Goal: Task Accomplishment & Management: Complete application form

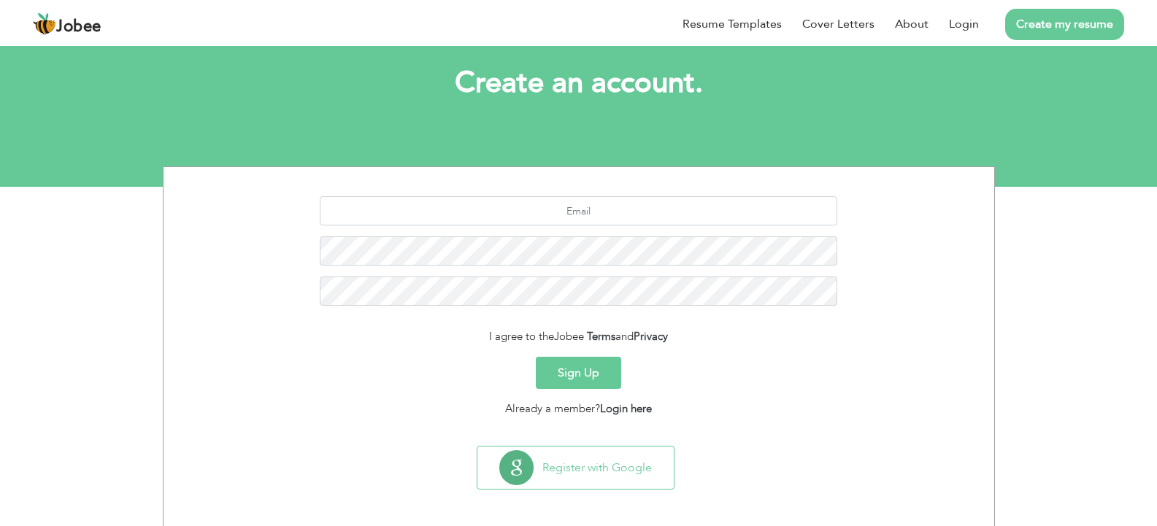
scroll to position [80, 0]
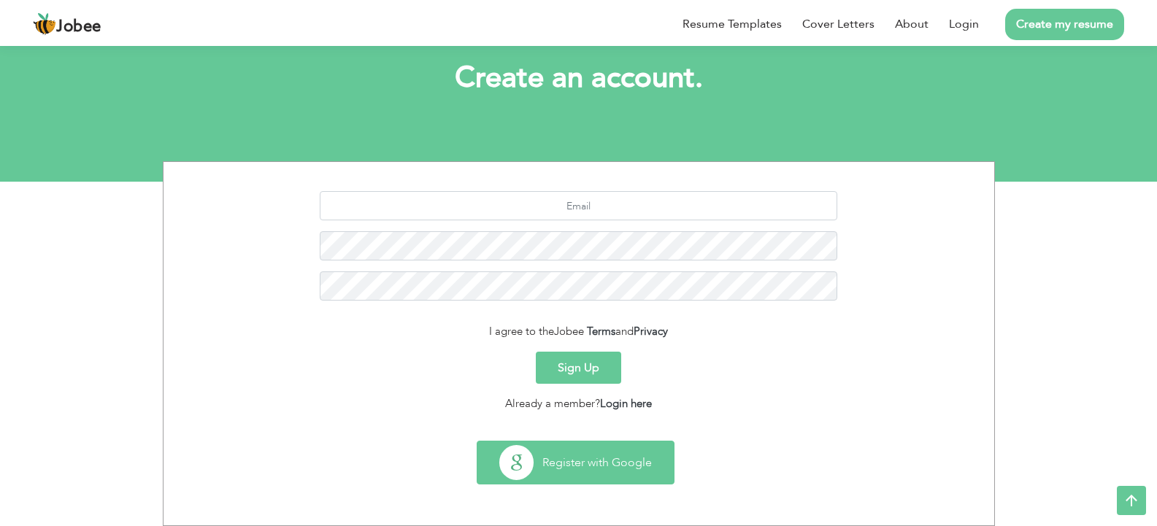
click at [552, 460] on button "Register with Google" at bounding box center [575, 463] width 196 height 42
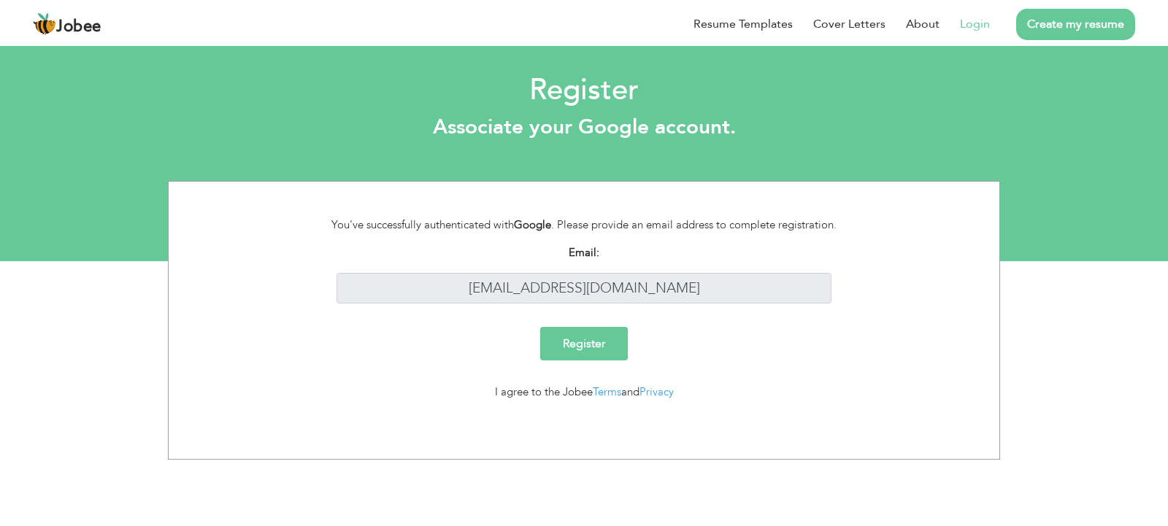
click at [590, 337] on input "Register" at bounding box center [584, 344] width 88 height 34
